Goal: Check status

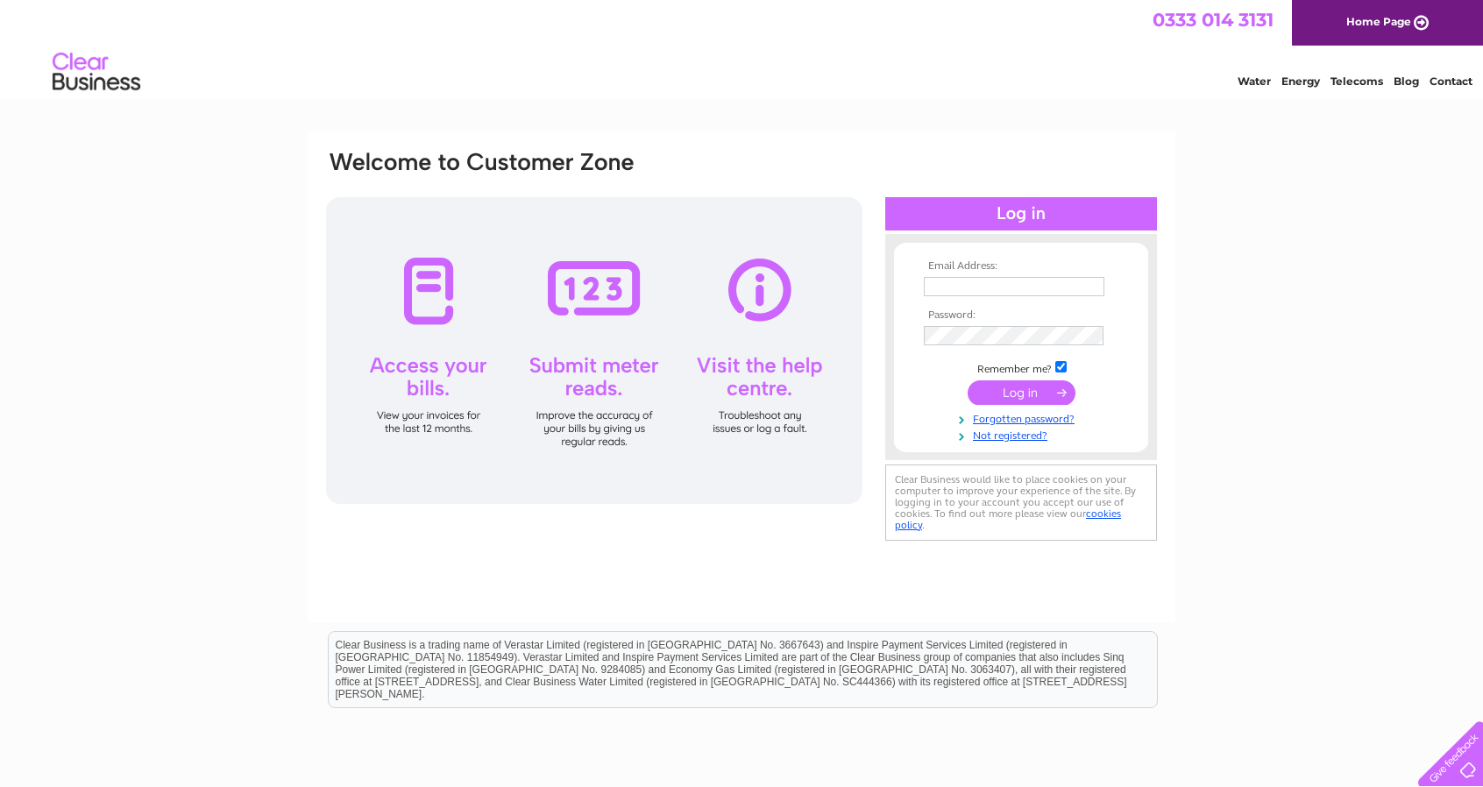
type input "andrew@carterandgeorge.co.uk"
click at [1031, 396] on input "submit" at bounding box center [1022, 392] width 108 height 25
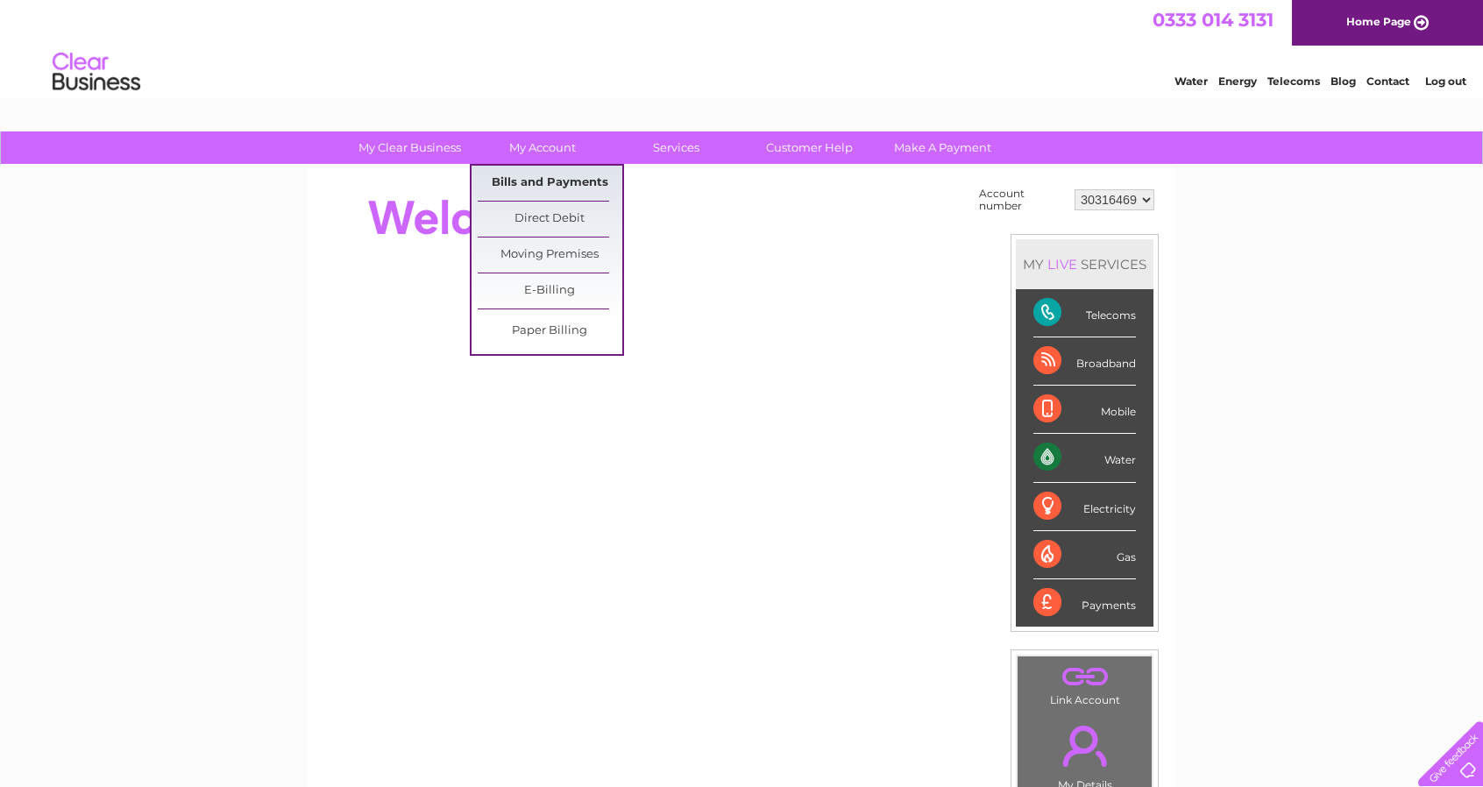
click at [538, 176] on link "Bills and Payments" at bounding box center [550, 183] width 145 height 35
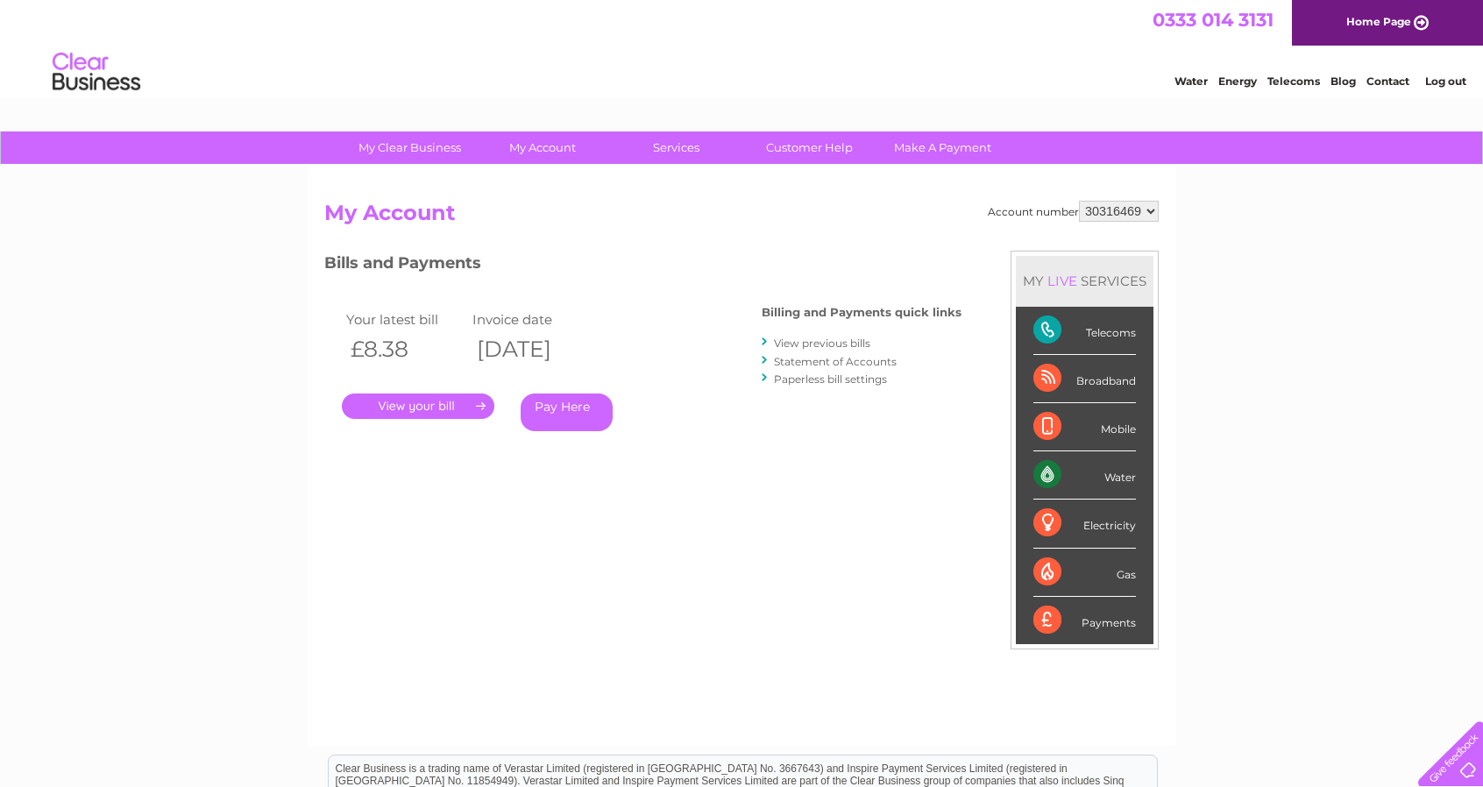
click at [399, 404] on link "." at bounding box center [418, 406] width 152 height 25
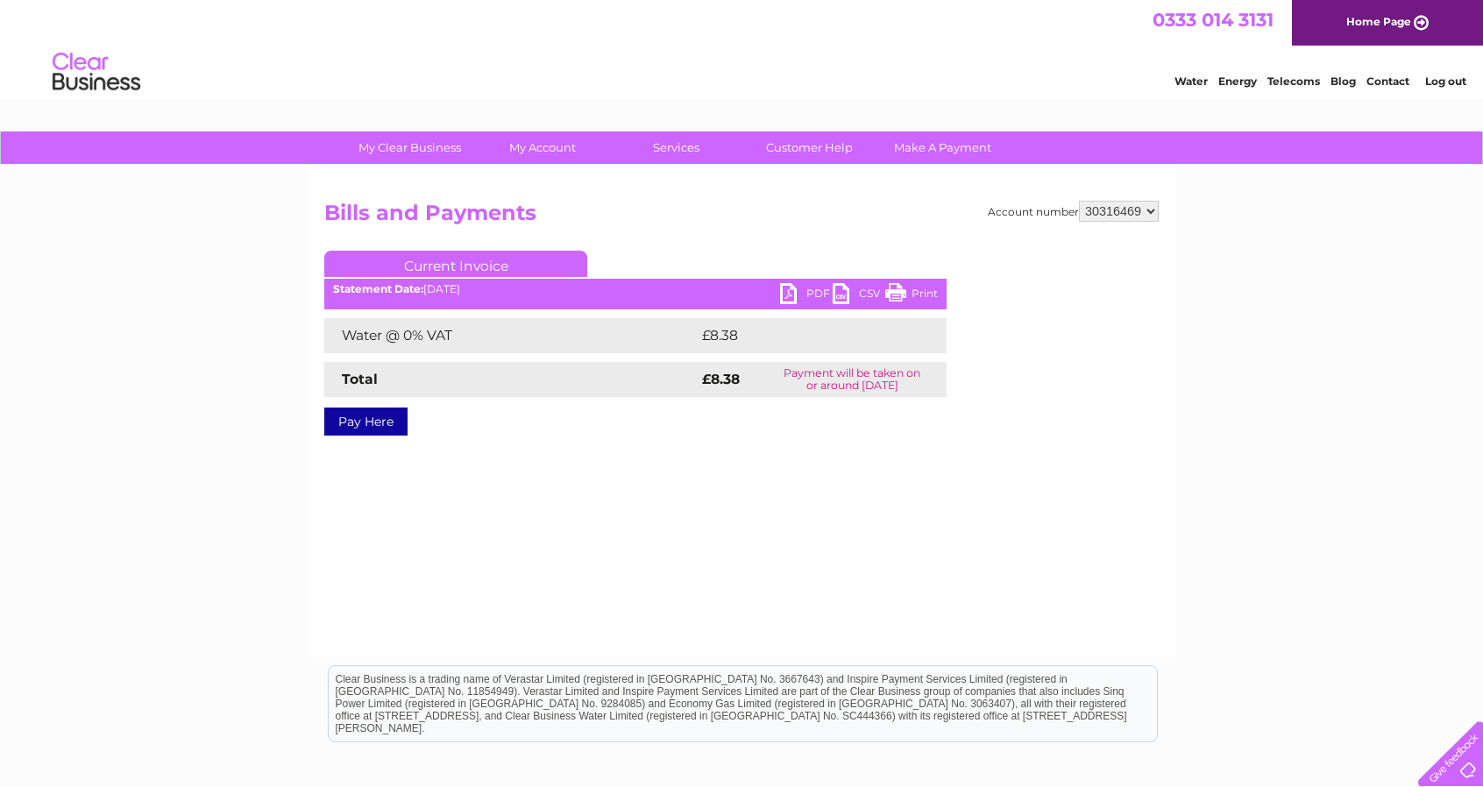
click at [799, 292] on link "PDF" at bounding box center [806, 295] width 53 height 25
